Goal: Use online tool/utility: Utilize a website feature to perform a specific function

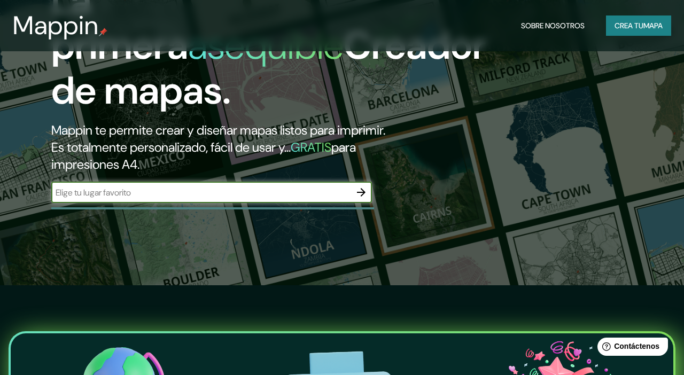
scroll to position [85, 0]
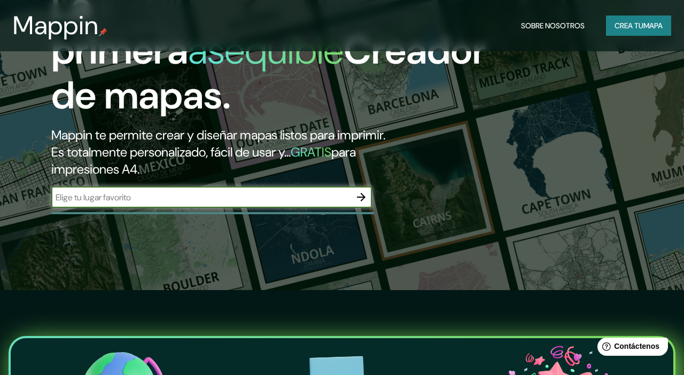
click at [239, 204] on input "text" at bounding box center [200, 197] width 299 height 12
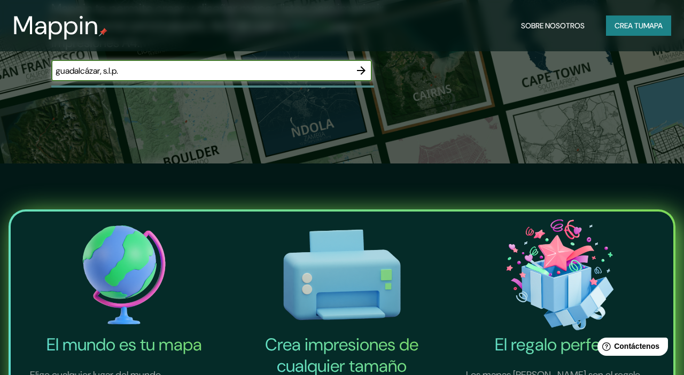
type input "guadalcázar, s.l.p."
click at [351, 79] on div at bounding box center [361, 70] width 21 height 21
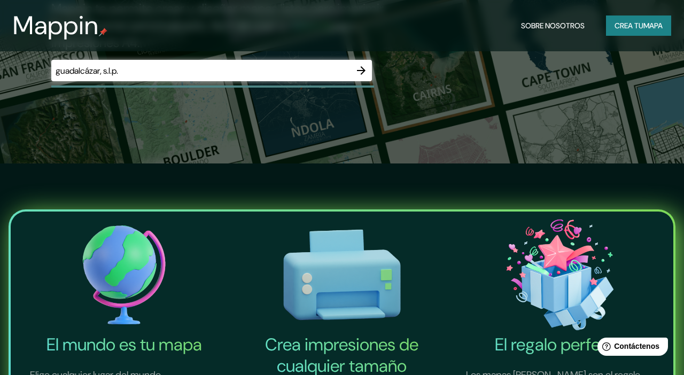
click at [355, 81] on div at bounding box center [361, 70] width 21 height 21
click at [363, 77] on icon "button" at bounding box center [361, 70] width 13 height 13
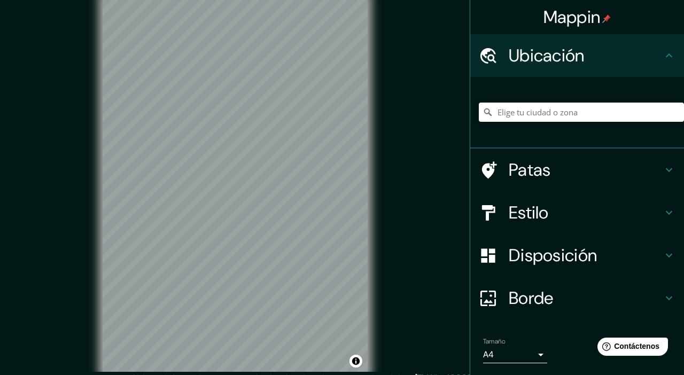
click at [577, 217] on h4 "Estilo" at bounding box center [586, 212] width 154 height 21
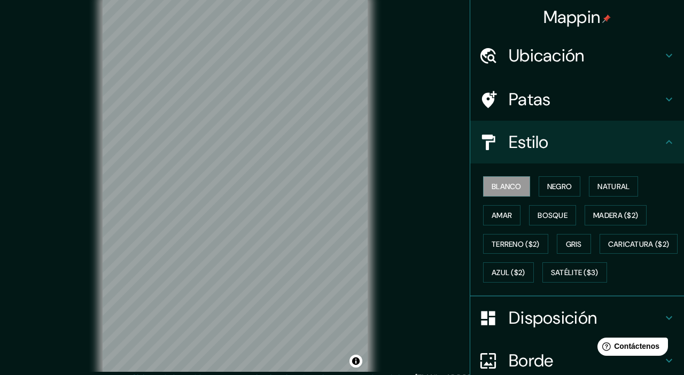
click at [620, 182] on font "Natural" at bounding box center [614, 187] width 32 height 10
click at [632, 60] on h4 "Ubicación" at bounding box center [586, 55] width 154 height 21
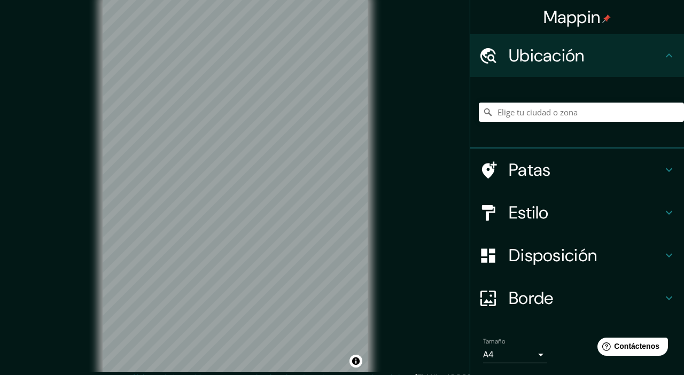
click at [637, 67] on div "Ubicación" at bounding box center [578, 55] width 214 height 43
click at [648, 173] on h4 "Patas" at bounding box center [586, 169] width 154 height 21
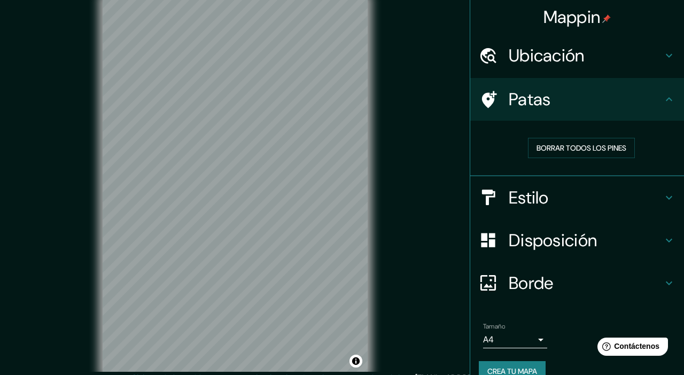
click at [664, 194] on icon at bounding box center [669, 197] width 13 height 13
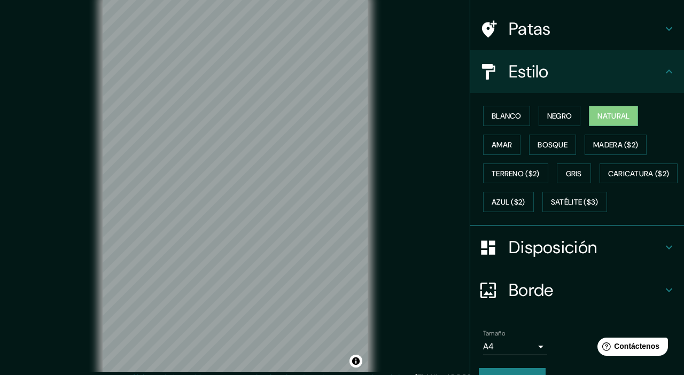
scroll to position [83, 0]
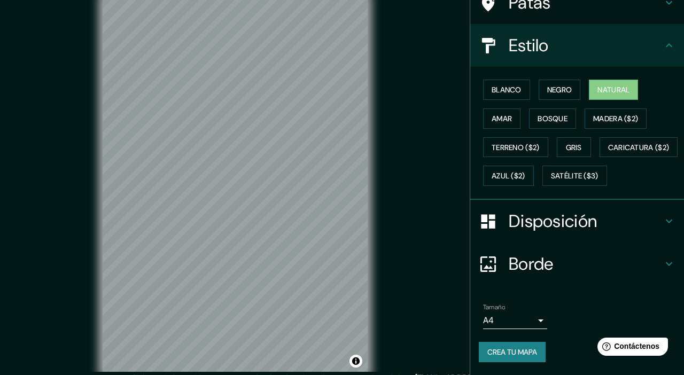
click at [656, 226] on h4 "Disposición" at bounding box center [586, 221] width 154 height 21
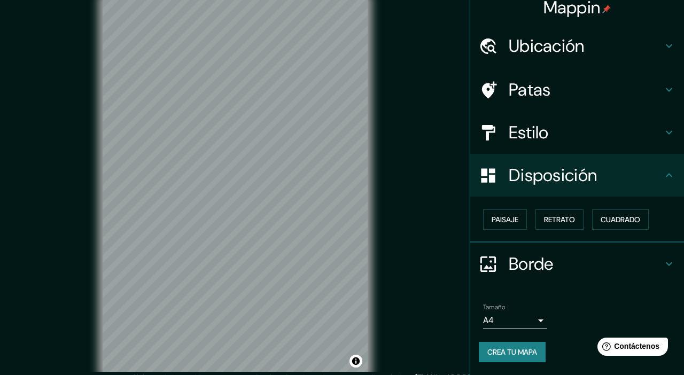
scroll to position [10, 0]
click at [666, 261] on icon at bounding box center [669, 265] width 13 height 13
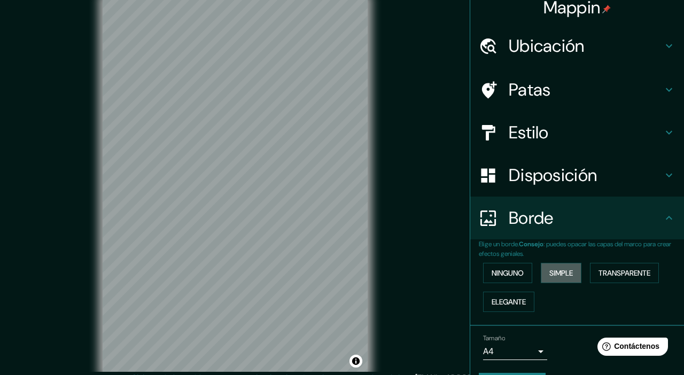
click at [566, 281] on button "Simple" at bounding box center [561, 273] width 41 height 20
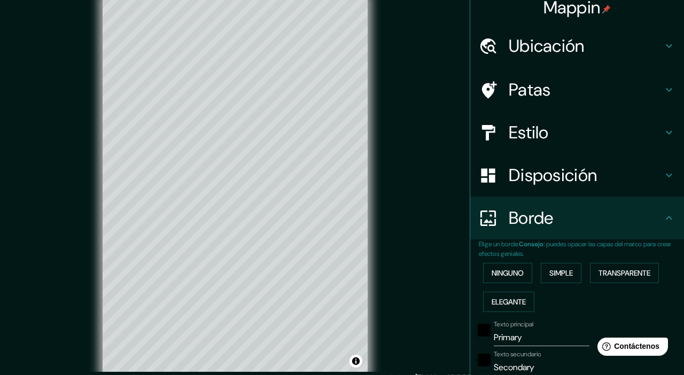
click at [520, 273] on font "Ninguno" at bounding box center [508, 273] width 32 height 10
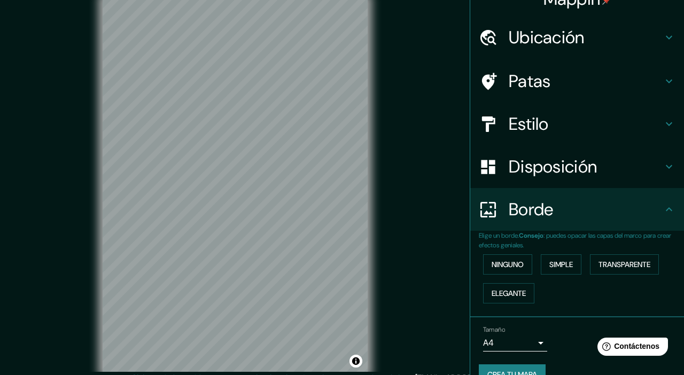
scroll to position [0, 0]
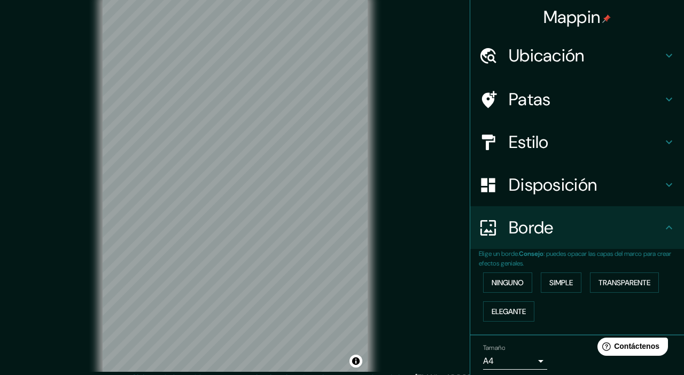
click at [606, 50] on h4 "Ubicación" at bounding box center [586, 55] width 154 height 21
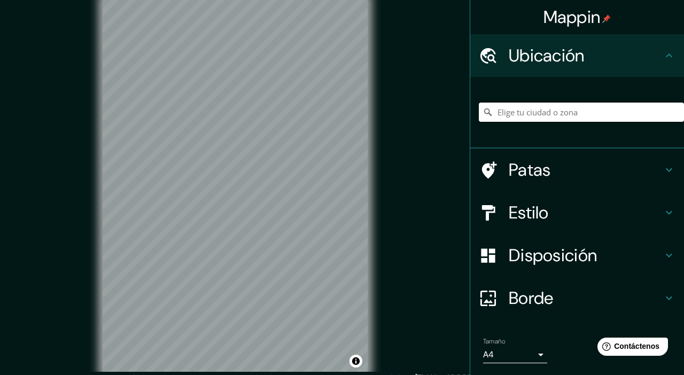
click at [589, 114] on input "Elige tu ciudad o zona" at bounding box center [581, 112] width 205 height 19
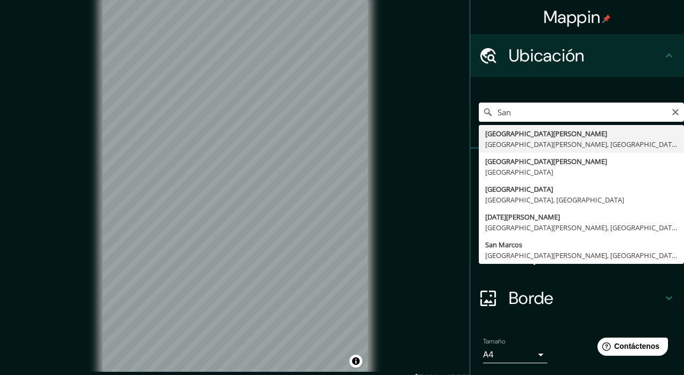
type input "[GEOGRAPHIC_DATA][PERSON_NAME], [GEOGRAPHIC_DATA][PERSON_NAME], [GEOGRAPHIC_DAT…"
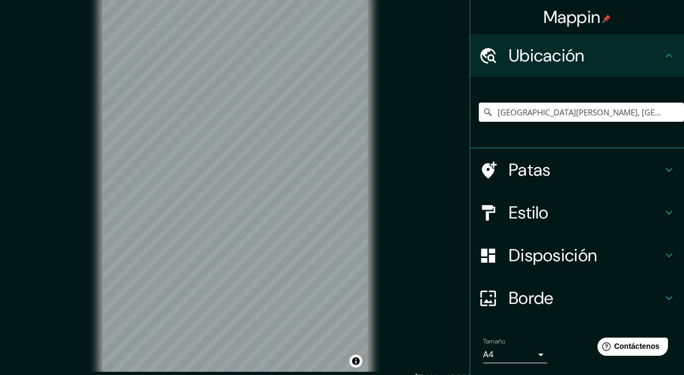
click at [569, 109] on input "[GEOGRAPHIC_DATA][PERSON_NAME], [GEOGRAPHIC_DATA][PERSON_NAME], [GEOGRAPHIC_DAT…" at bounding box center [581, 112] width 205 height 19
click at [678, 113] on icon "Claro" at bounding box center [676, 112] width 9 height 9
click at [548, 112] on input "Elige tu ciudad o zona" at bounding box center [581, 112] width 205 height 19
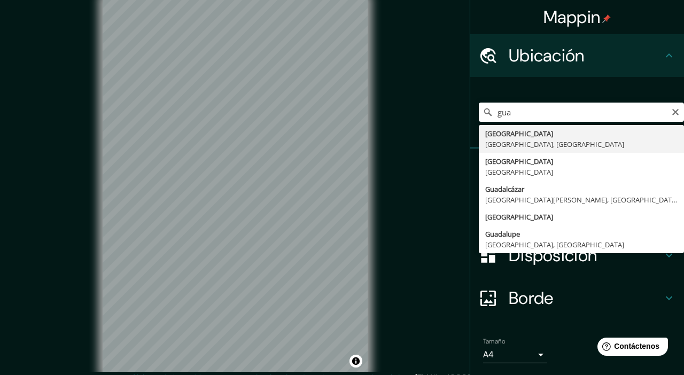
type input "Guadalcázar, [GEOGRAPHIC_DATA][PERSON_NAME], [GEOGRAPHIC_DATA]"
